Goal: Task Accomplishment & Management: Complete application form

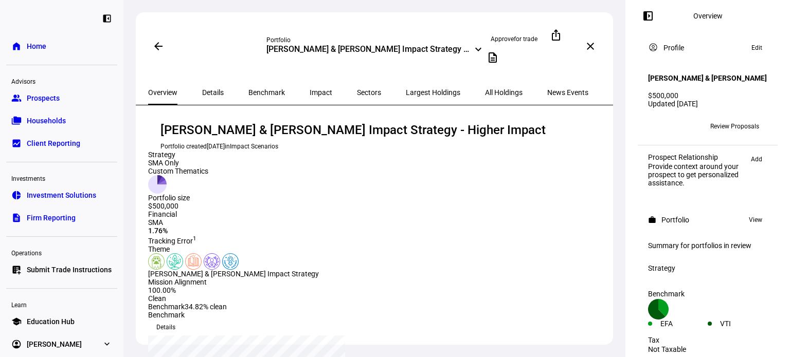
click at [62, 102] on link "group Prospects" at bounding box center [61, 98] width 111 height 21
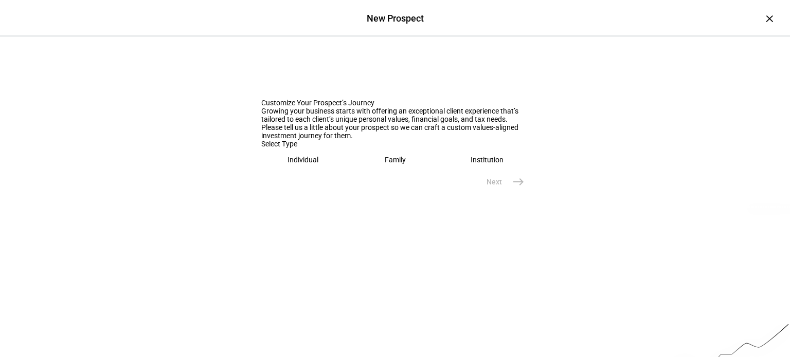
click at [294, 164] on div "Individual" at bounding box center [302, 160] width 31 height 8
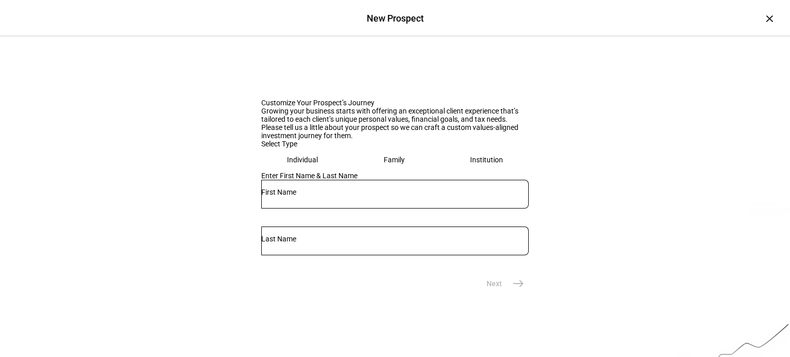
scroll to position [127, 0]
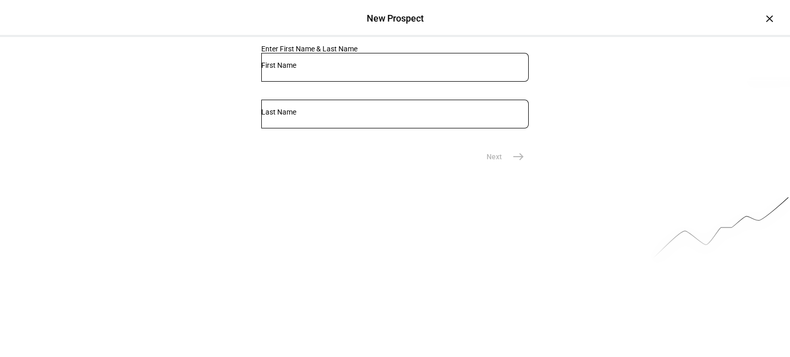
click at [384, 37] on div "Family" at bounding box center [394, 33] width 21 height 8
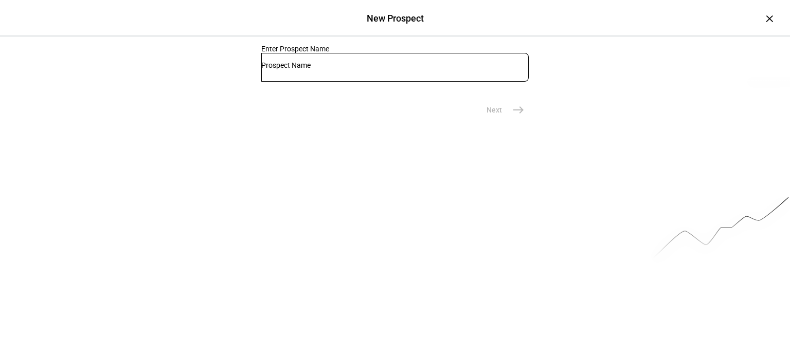
click at [304, 37] on div "Individual" at bounding box center [303, 33] width 31 height 8
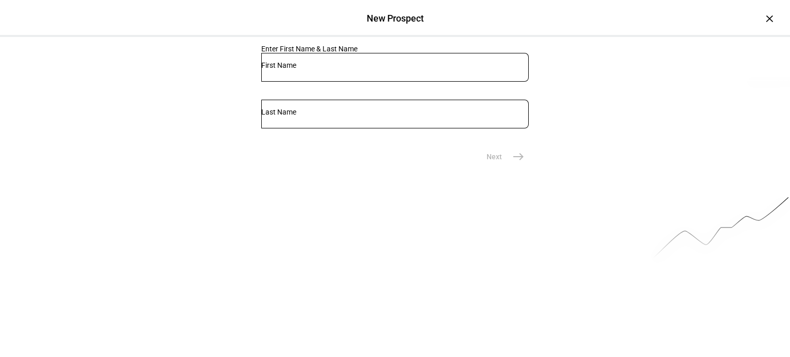
click at [314, 69] on input "text" at bounding box center [394, 65] width 267 height 8
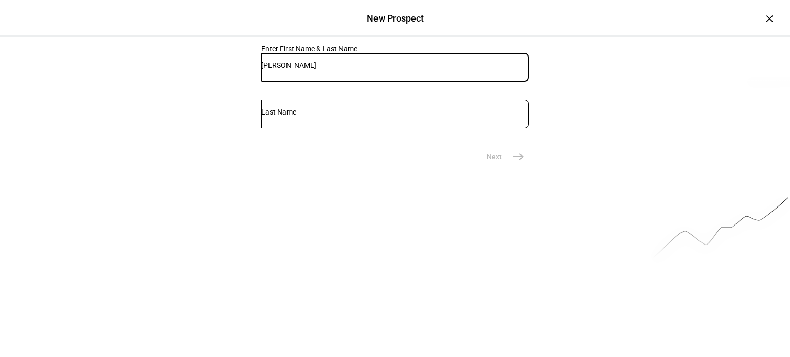
type input "[PERSON_NAME]"
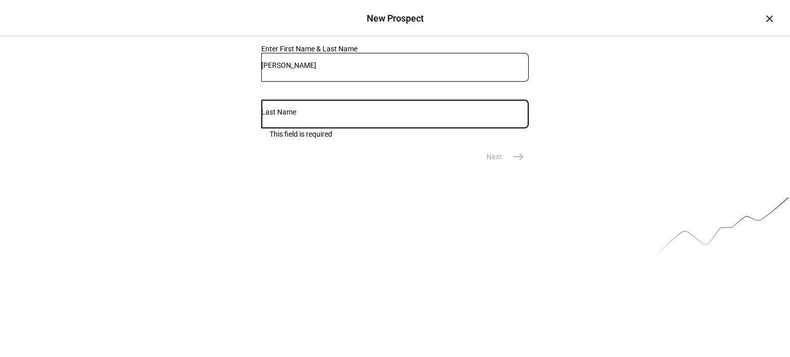
paste input "[PERSON_NAME]"
type input "[PERSON_NAME]"
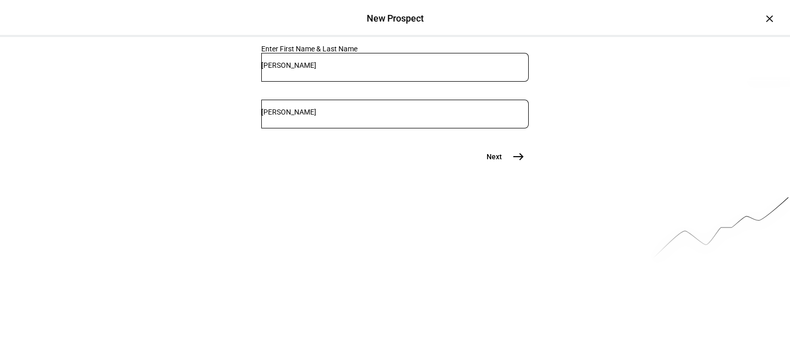
click at [518, 163] on mat-icon "east" at bounding box center [518, 157] width 12 height 12
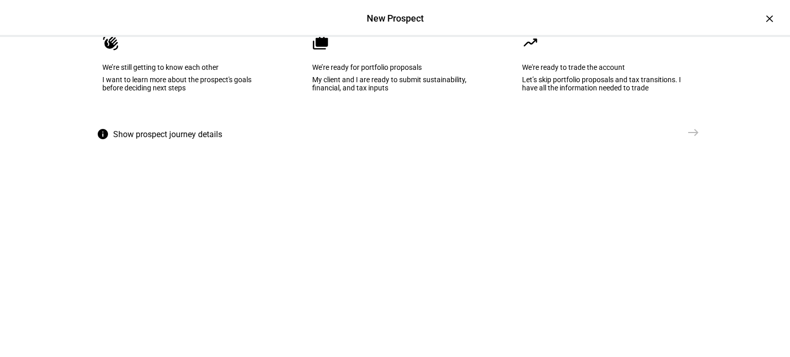
scroll to position [24, 0]
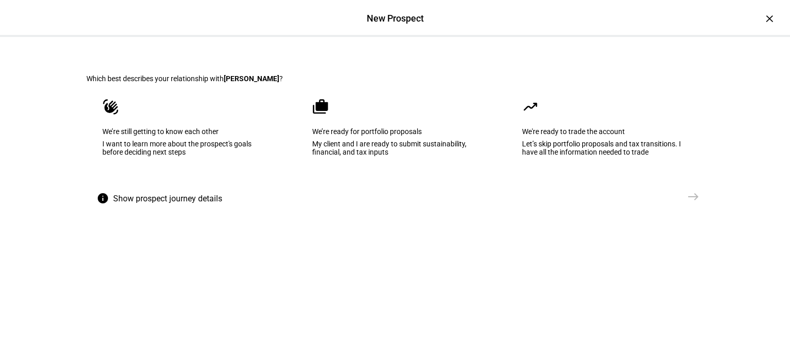
click at [133, 136] on div "We’re still getting to know each other" at bounding box center [185, 132] width 166 height 8
click at [687, 203] on mat-icon "east" at bounding box center [693, 197] width 12 height 12
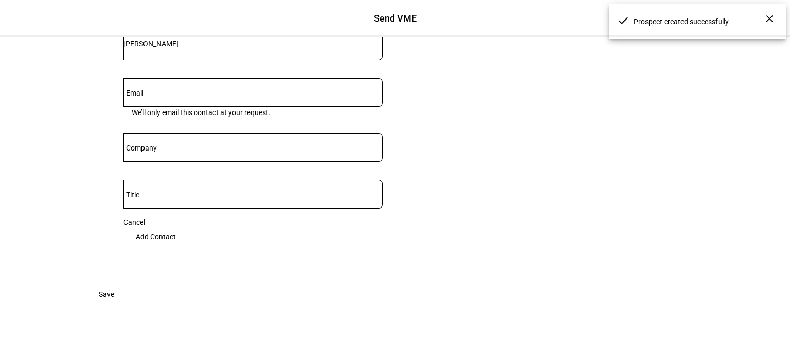
scroll to position [127, 0]
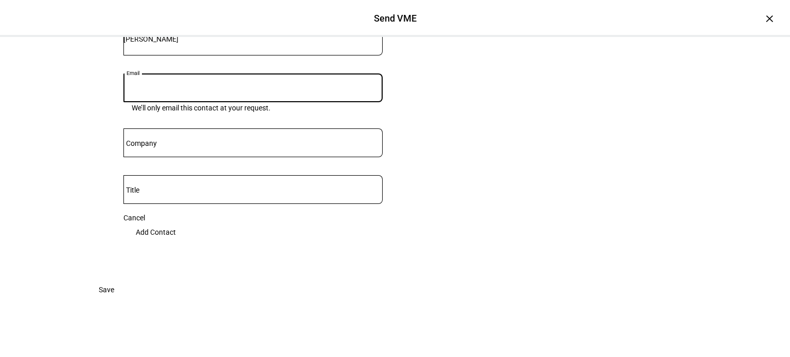
click at [211, 90] on input "Email" at bounding box center [252, 86] width 259 height 8
paste input "[EMAIL_ADDRESS][DOMAIN_NAME]"
click at [115, 196] on eth-form-card "First Name [PERSON_NAME] Last Name [PERSON_NAME] Email [PERSON_NAME][EMAIL_ADDR…" at bounding box center [253, 111] width 284 height 287
drag, startPoint x: 142, startPoint y: 169, endPoint x: 108, endPoint y: 169, distance: 33.9
click at [111, 169] on eth-form-card "First Name [PERSON_NAME] Last Name [PERSON_NAME] Email [PERSON_NAME][EMAIL_ADDR…" at bounding box center [253, 111] width 284 height 287
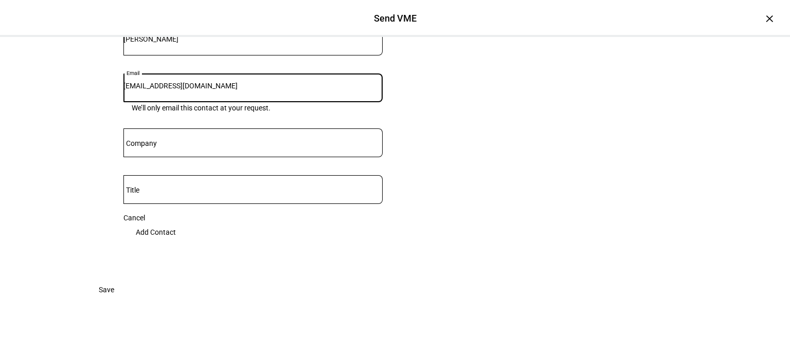
type input "[EMAIL_ADDRESS][DOMAIN_NAME]"
click at [111, 170] on eth-form-card "First Name [PERSON_NAME] Last Name [PERSON_NAME] Email [PERSON_NAME][EMAIL_ADDR…" at bounding box center [253, 111] width 284 height 287
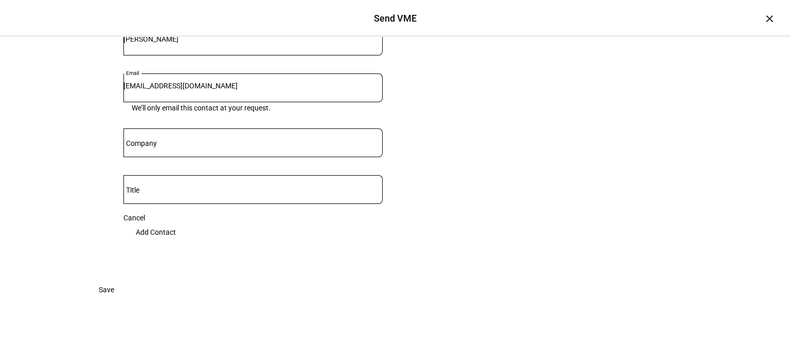
click at [123, 222] on div "Cancel" at bounding box center [252, 218] width 259 height 8
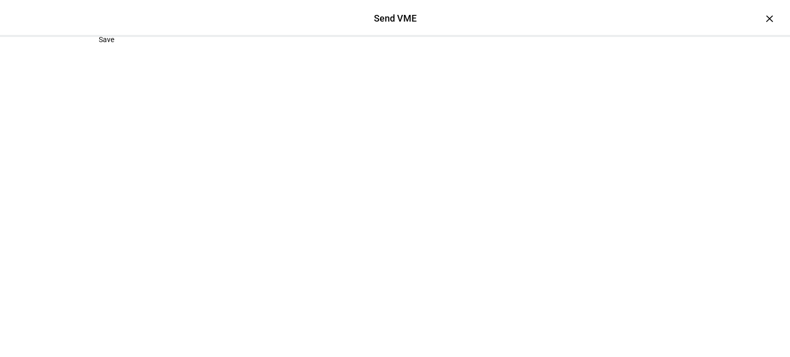
click at [752, 12] on div "Send VME ×" at bounding box center [395, 18] width 790 height 37
click at [761, 18] on div "×" at bounding box center [769, 18] width 16 height 16
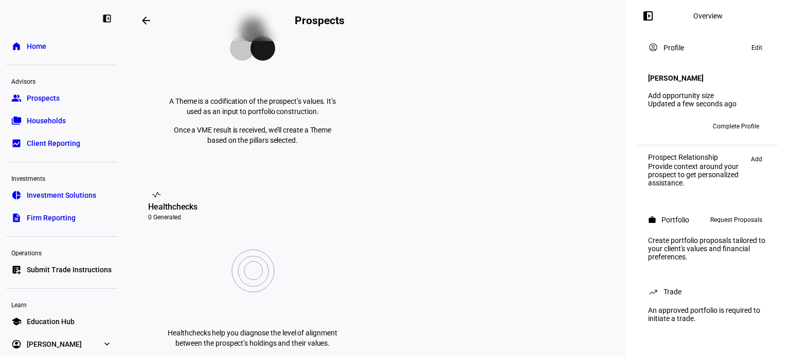
scroll to position [0, 0]
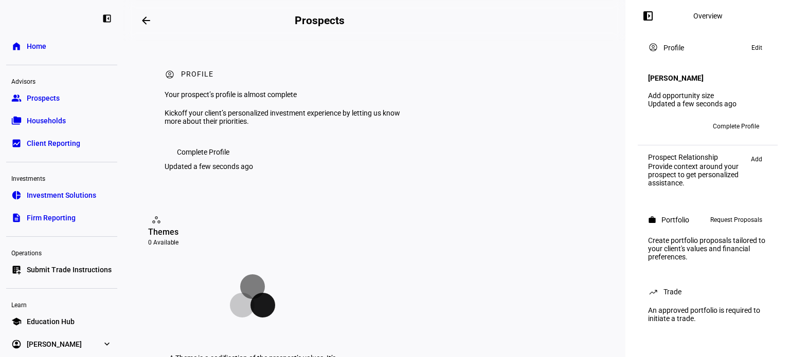
click at [77, 98] on link "group Prospects" at bounding box center [61, 98] width 111 height 21
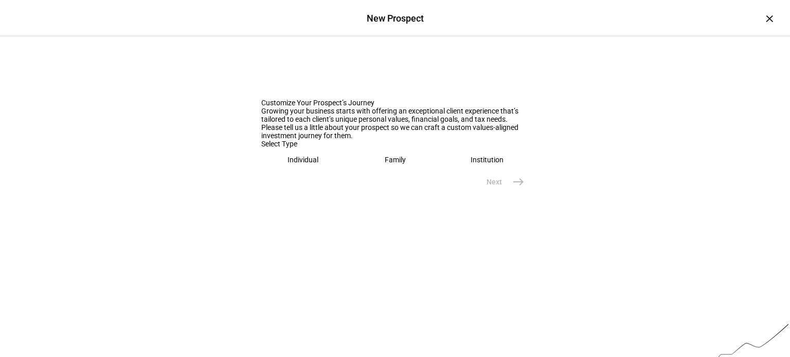
click at [404, 172] on eth-mega-radio-button "Family" at bounding box center [395, 160] width 84 height 24
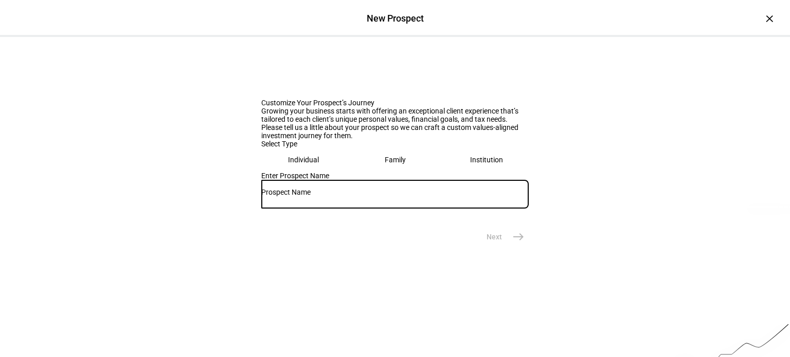
click at [344, 196] on input "text" at bounding box center [394, 192] width 267 height 8
paste input "[EMAIL_ADDRESS][DOMAIN_NAME]"
type input "[EMAIL_ADDRESS][DOMAIN_NAME]"
paste input "[PERSON_NAME]"
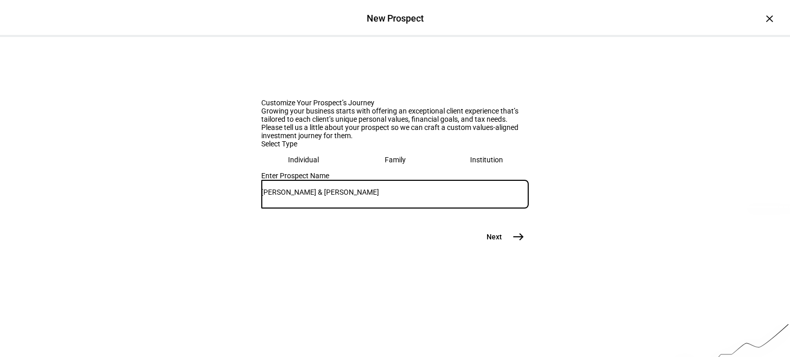
click at [348, 196] on input "[PERSON_NAME] & [PERSON_NAME]" at bounding box center [394, 192] width 267 height 8
paste input "Kallick"
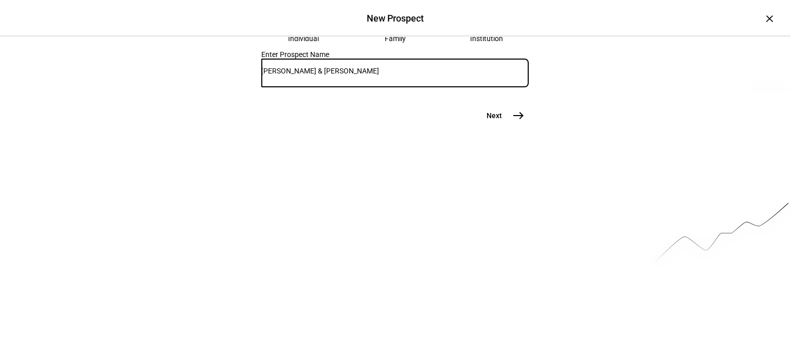
scroll to position [127, 0]
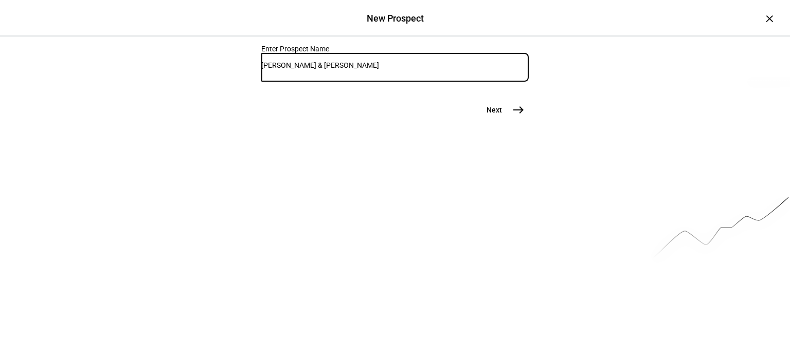
type input "[PERSON_NAME] & [PERSON_NAME]"
click at [516, 116] on mat-icon "east" at bounding box center [518, 110] width 12 height 12
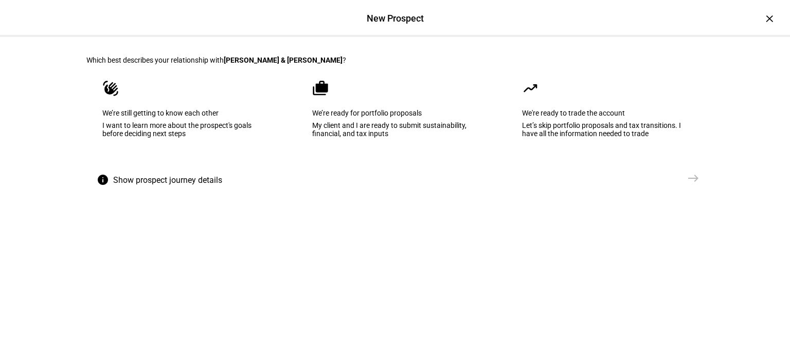
scroll to position [0, 0]
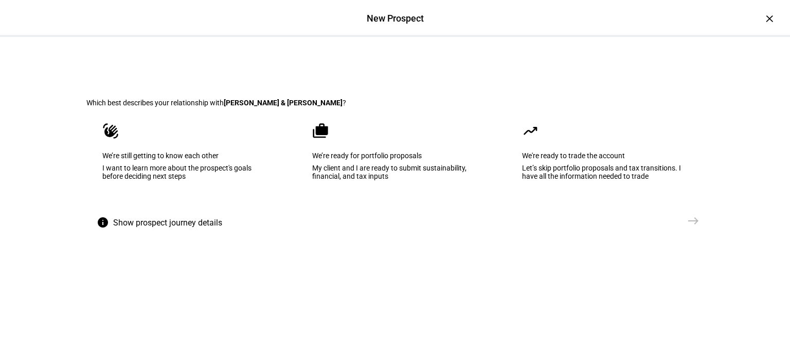
click at [190, 159] on eth-mega-radio-button "waving_hand We’re still getting to know each other I want to learn more about t…" at bounding box center [184, 159] width 197 height 104
click at [687, 227] on mat-icon "east" at bounding box center [693, 221] width 12 height 12
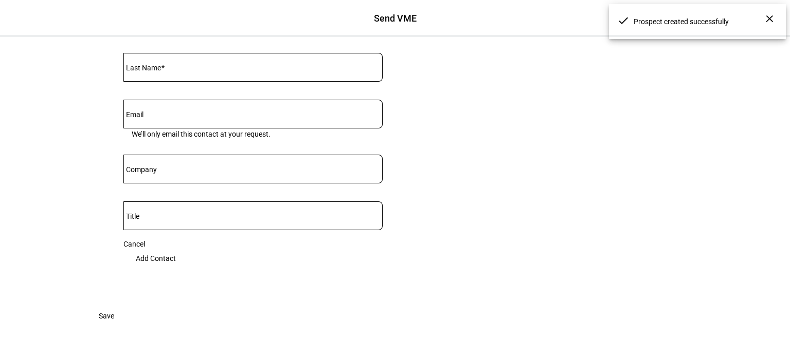
scroll to position [65, 0]
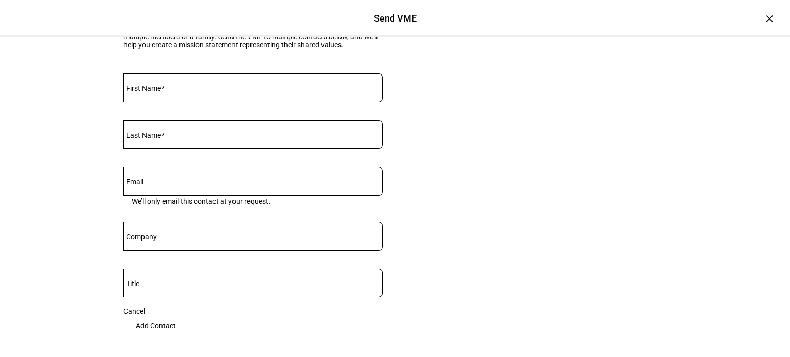
scroll to position [103, 0]
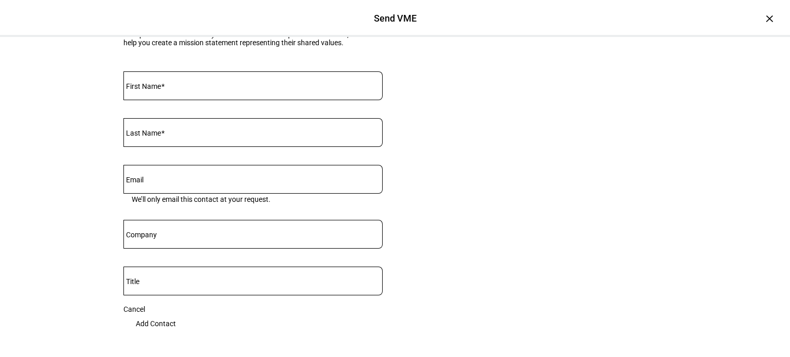
click at [265, 100] on div at bounding box center [252, 85] width 259 height 29
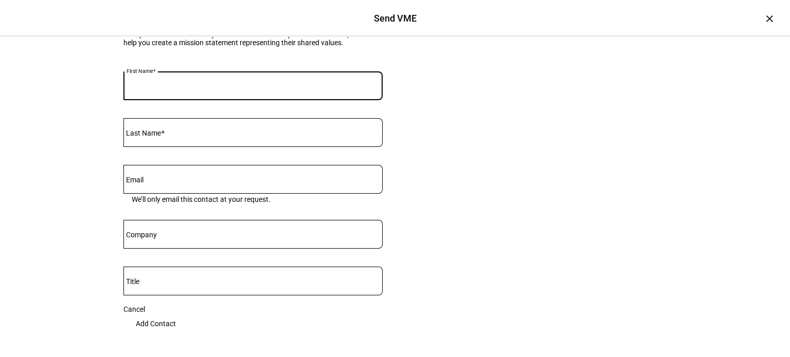
paste input "Kallick"
click at [160, 88] on input "Kallick" at bounding box center [252, 84] width 259 height 8
click at [165, 88] on input "Kallick" at bounding box center [252, 84] width 259 height 8
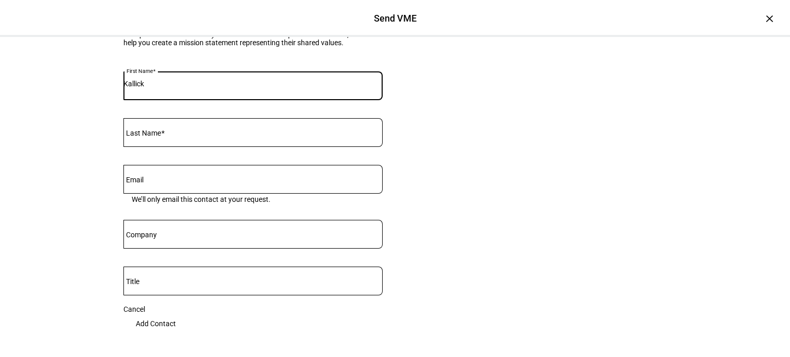
click at [165, 88] on input "Kallick" at bounding box center [252, 84] width 259 height 8
paste input "[PERSON_NAME]"
type input "[PERSON_NAME]"
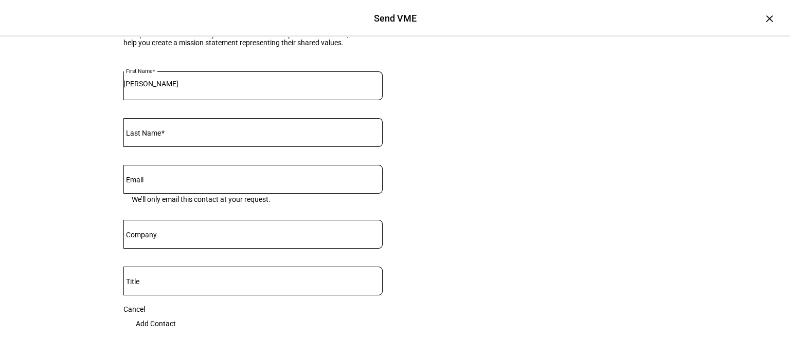
click at [156, 137] on mat-label "Last Name" at bounding box center [143, 133] width 35 height 8
click at [156, 135] on input "Last Name" at bounding box center [252, 131] width 259 height 8
paste input "[PERSON_NAME]"
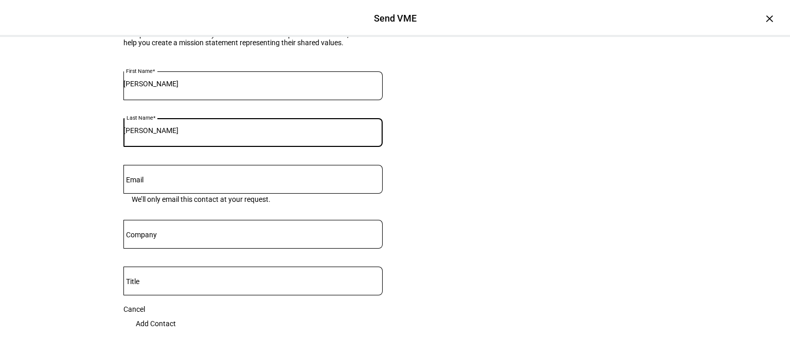
type input "[PERSON_NAME]"
click at [168, 182] on input "Email" at bounding box center [252, 177] width 259 height 8
paste input "[EMAIL_ADDRESS][DOMAIN_NAME]"
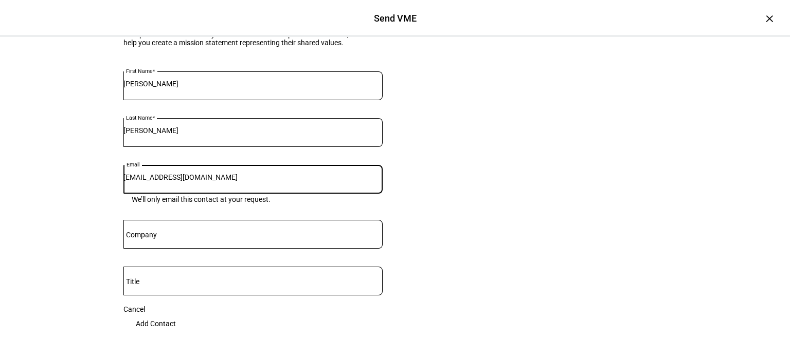
click at [100, 294] on eth-form-card "Understand your clients’ values The Values Mapping Exercise (VME) is a short qu…" at bounding box center [394, 152] width 617 height 437
drag, startPoint x: 138, startPoint y: 279, endPoint x: 88, endPoint y: 279, distance: 49.4
click at [88, 279] on eth-form-card "Understand your clients’ values The Values Mapping Exercise (VME) is a short qu…" at bounding box center [394, 152] width 617 height 437
type input "[EMAIL_ADDRESS][DOMAIN_NAME]"
click at [86, 278] on eth-form-card "Understand your clients’ values The Values Mapping Exercise (VME) is a short qu…" at bounding box center [394, 152] width 617 height 437
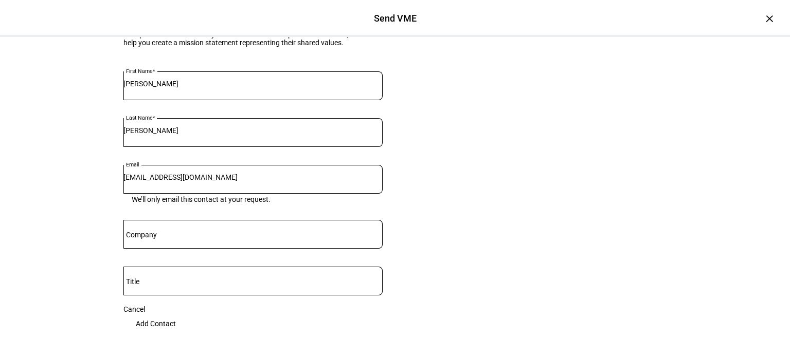
scroll to position [322, 0]
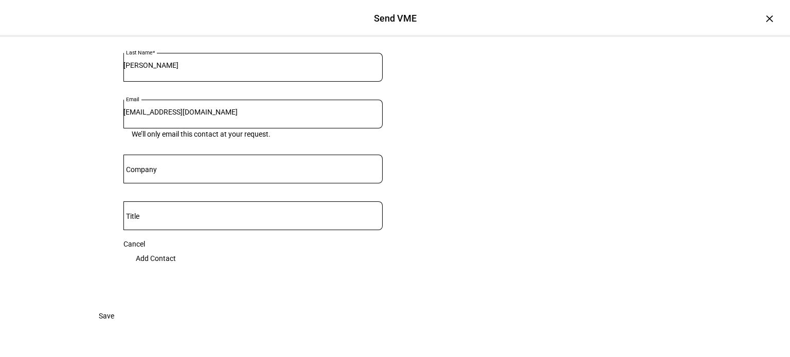
click at [176, 248] on span "Add Contact" at bounding box center [156, 258] width 40 height 21
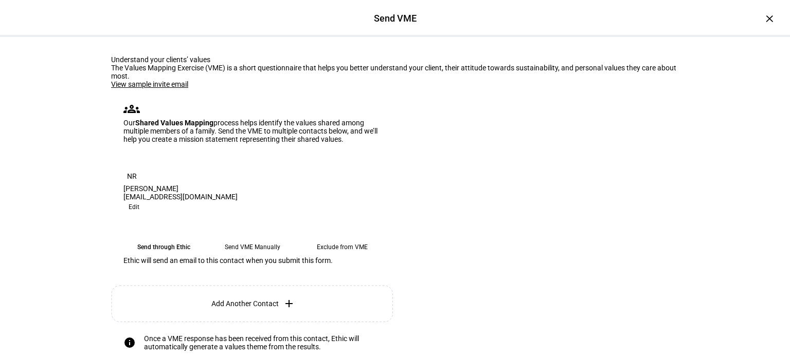
scroll to position [160, 0]
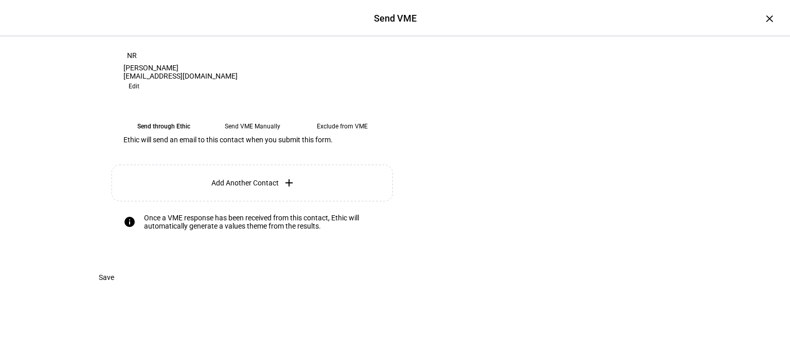
click at [236, 187] on span "Add Another Contact" at bounding box center [244, 183] width 67 height 8
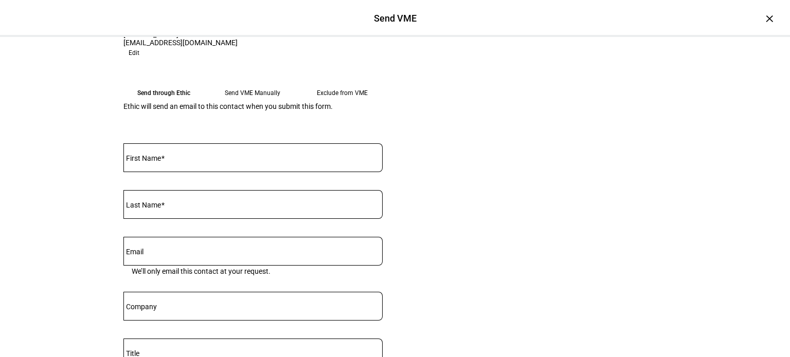
scroll to position [212, 0]
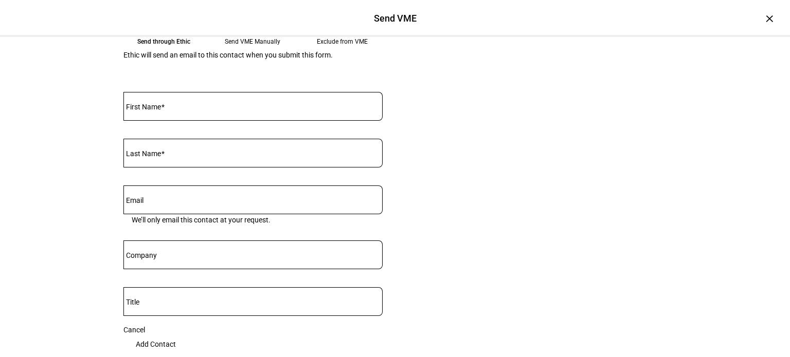
click at [259, 121] on div at bounding box center [252, 106] width 259 height 29
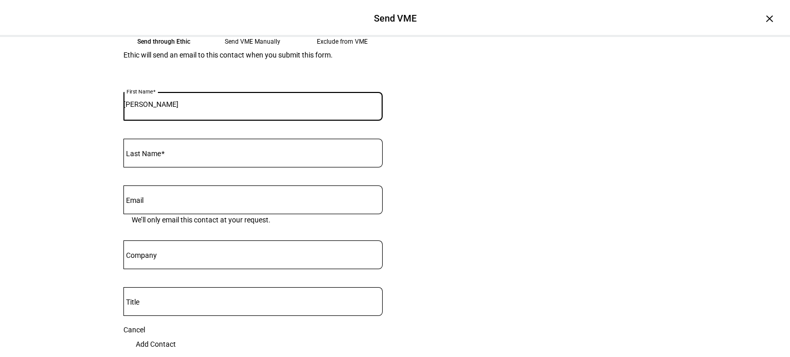
type input "[PERSON_NAME]"
click at [159, 158] on mat-label "Last Name" at bounding box center [143, 154] width 35 height 8
click at [159, 155] on input "Last Name" at bounding box center [252, 151] width 259 height 8
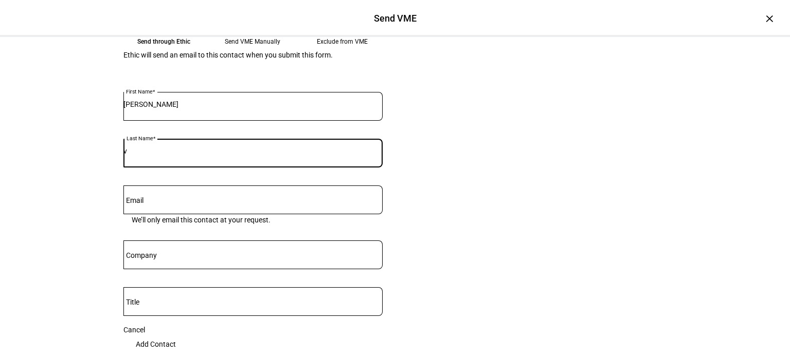
click at [153, 155] on input "v" at bounding box center [252, 151] width 259 height 8
paste input "Kallick"
type input "Kallick"
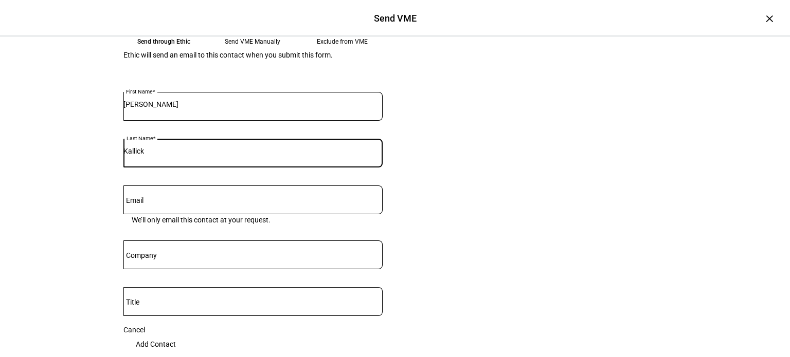
drag, startPoint x: 245, startPoint y: 298, endPoint x: 260, endPoint y: 300, distance: 15.1
click at [245, 202] on input "Email" at bounding box center [252, 198] width 259 height 8
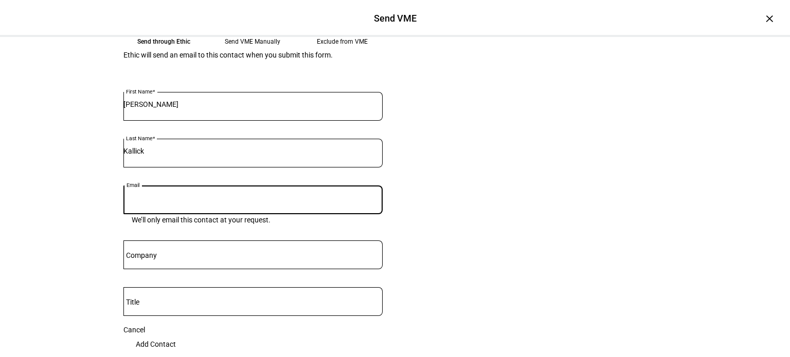
paste input "[EMAIL_ADDRESS][DOMAIN_NAME]"
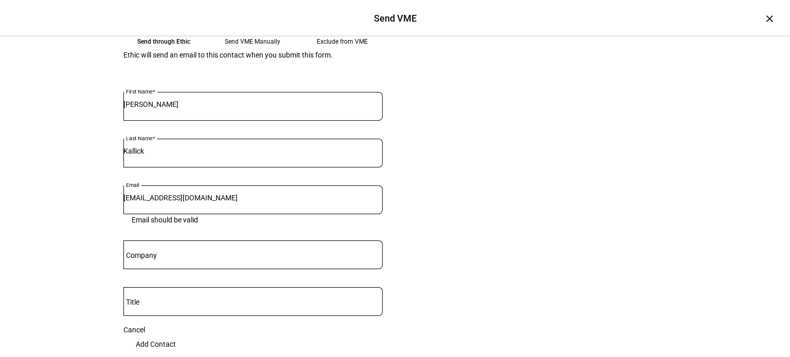
click at [478, 287] on eth-form-card "Understand your clients’ values The Values Mapping Exercise (VME) is a short qu…" at bounding box center [394, 129] width 617 height 608
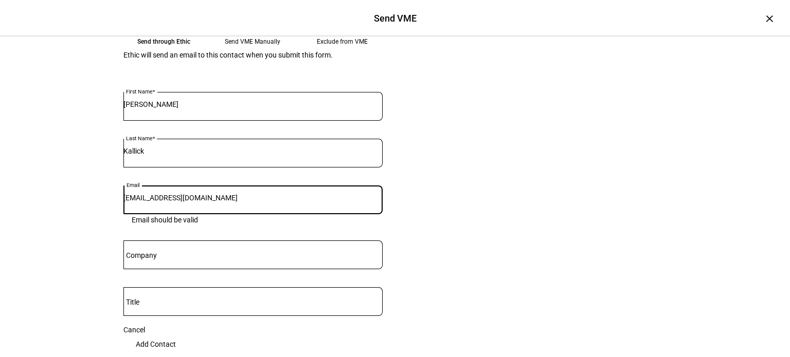
drag, startPoint x: 141, startPoint y: 304, endPoint x: 91, endPoint y: 303, distance: 50.4
click at [91, 303] on eth-form-card "Understand your clients’ values The Values Mapping Exercise (VME) is a short qu…" at bounding box center [394, 129] width 617 height 608
type input "[EMAIL_ADDRESS][DOMAIN_NAME]"
click at [91, 302] on eth-form-card "Understand your clients’ values The Values Mapping Exercise (VME) is a short qu…" at bounding box center [394, 129] width 617 height 608
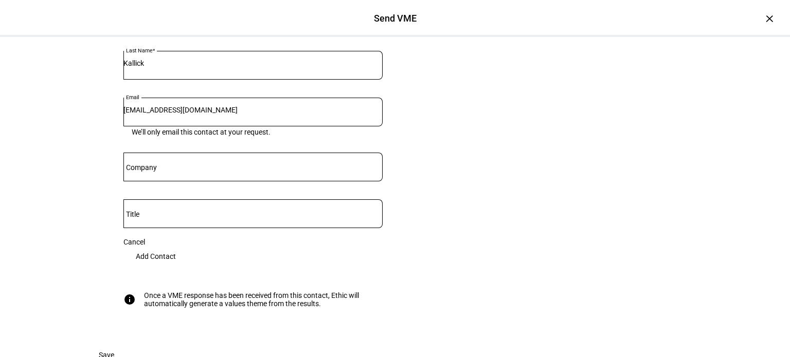
scroll to position [315, 0]
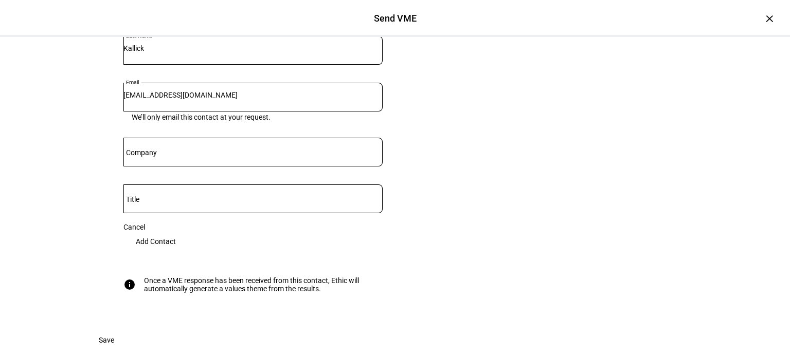
click at [111, 264] on eth-form-card "First Name [PERSON_NAME] Last Name [PERSON_NAME] Email [EMAIL_ADDRESS][DOMAIN_N…" at bounding box center [253, 120] width 284 height 287
click at [176, 252] on span "Add Contact" at bounding box center [156, 241] width 40 height 21
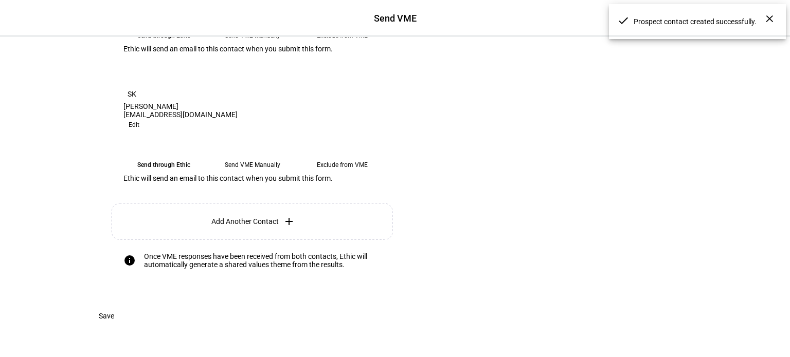
scroll to position [212, 0]
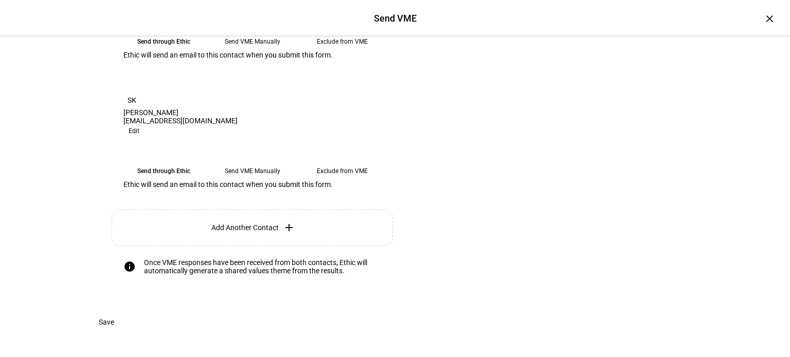
click at [256, 181] on eth-mega-radio-button "Send VME Manually" at bounding box center [252, 171] width 81 height 19
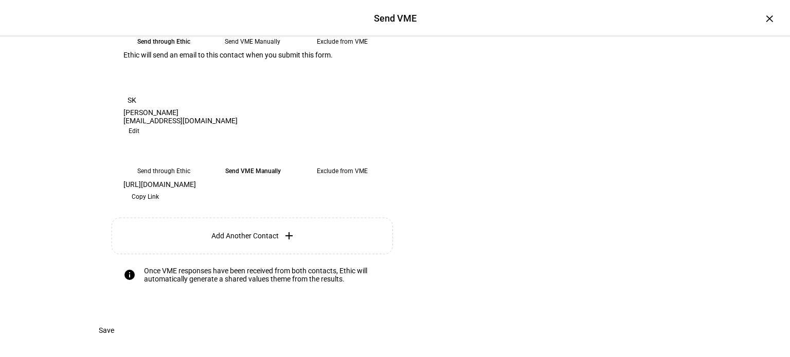
click at [159, 205] on span "Copy Link" at bounding box center [145, 197] width 27 height 16
drag, startPoint x: 257, startPoint y: 118, endPoint x: 309, endPoint y: 153, distance: 62.5
click at [257, 51] on eth-mega-radio-button "Send VME Manually" at bounding box center [252, 41] width 81 height 19
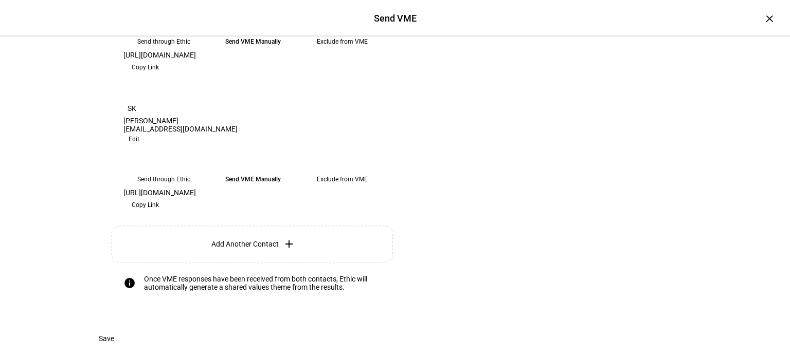
click at [159, 76] on span "Copy Link" at bounding box center [145, 67] width 27 height 16
drag, startPoint x: 447, startPoint y: 152, endPoint x: 568, endPoint y: 102, distance: 130.6
click at [448, 152] on eth-form-card "Understand your clients’ values The Values Mapping Exercise (VME) is a short qu…" at bounding box center [394, 77] width 617 height 504
